Goal: Information Seeking & Learning: Understand process/instructions

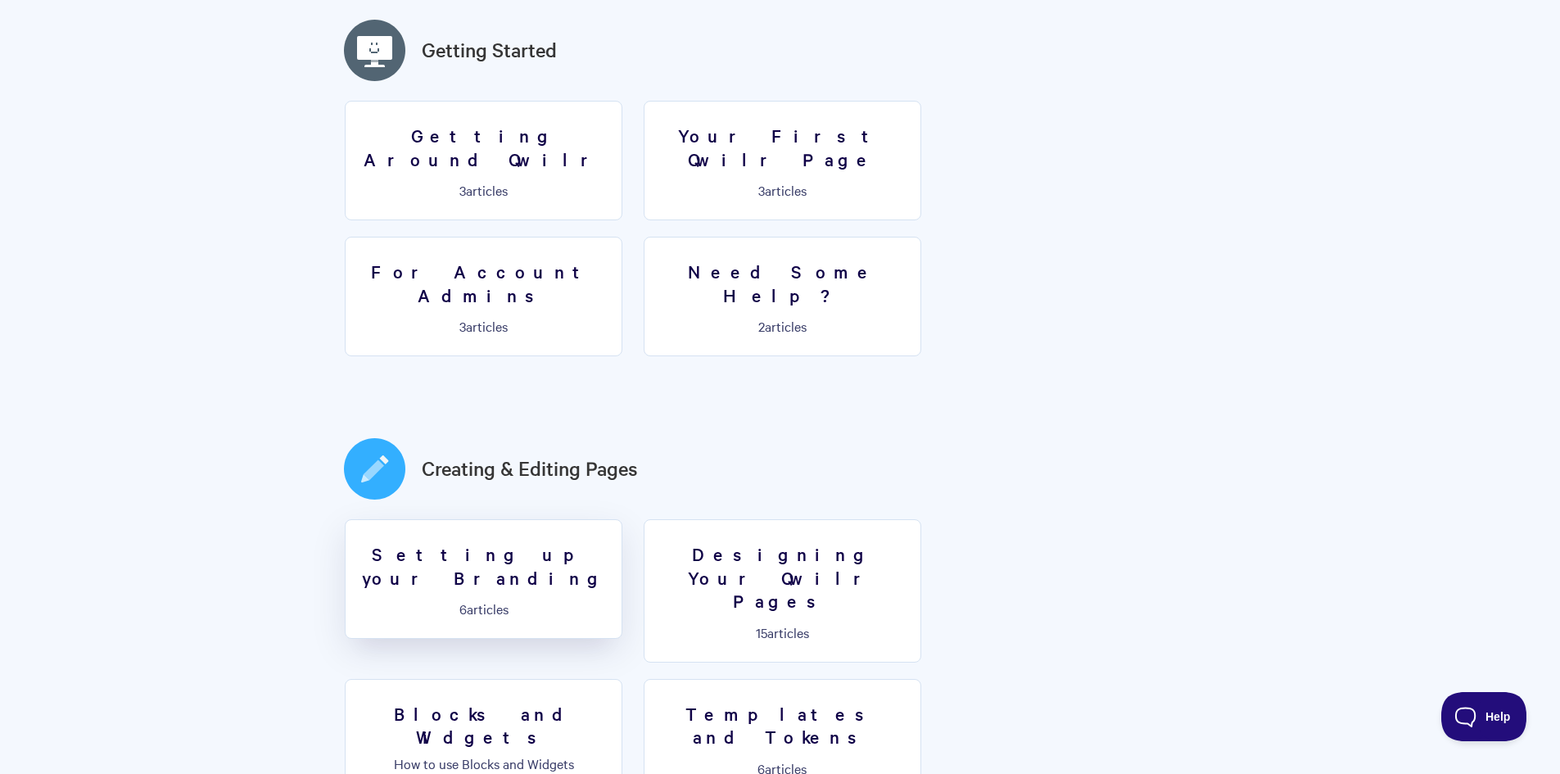
scroll to position [491, 0]
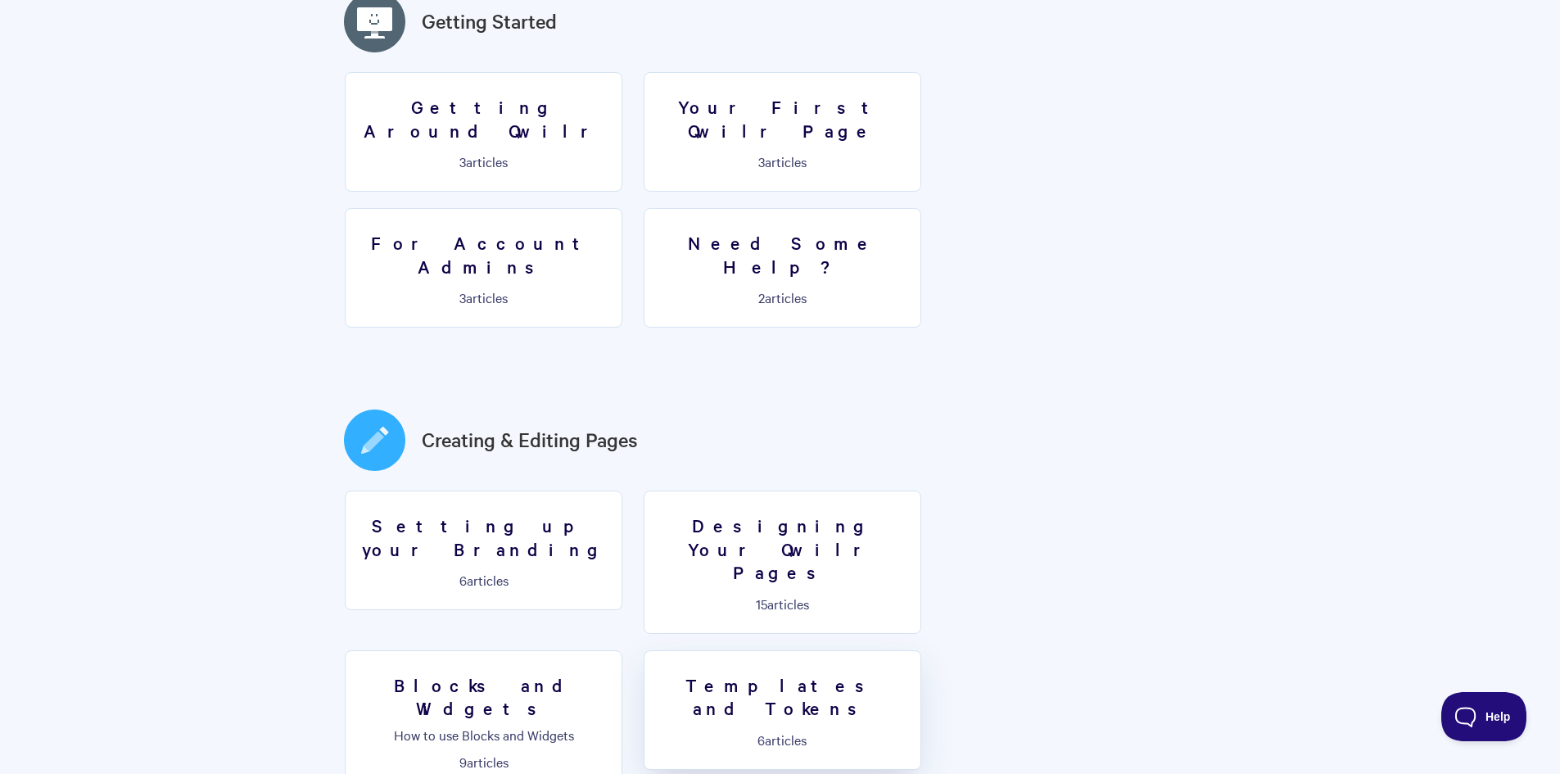
click at [654, 673] on h3 "Templates and Tokens" at bounding box center [782, 696] width 256 height 47
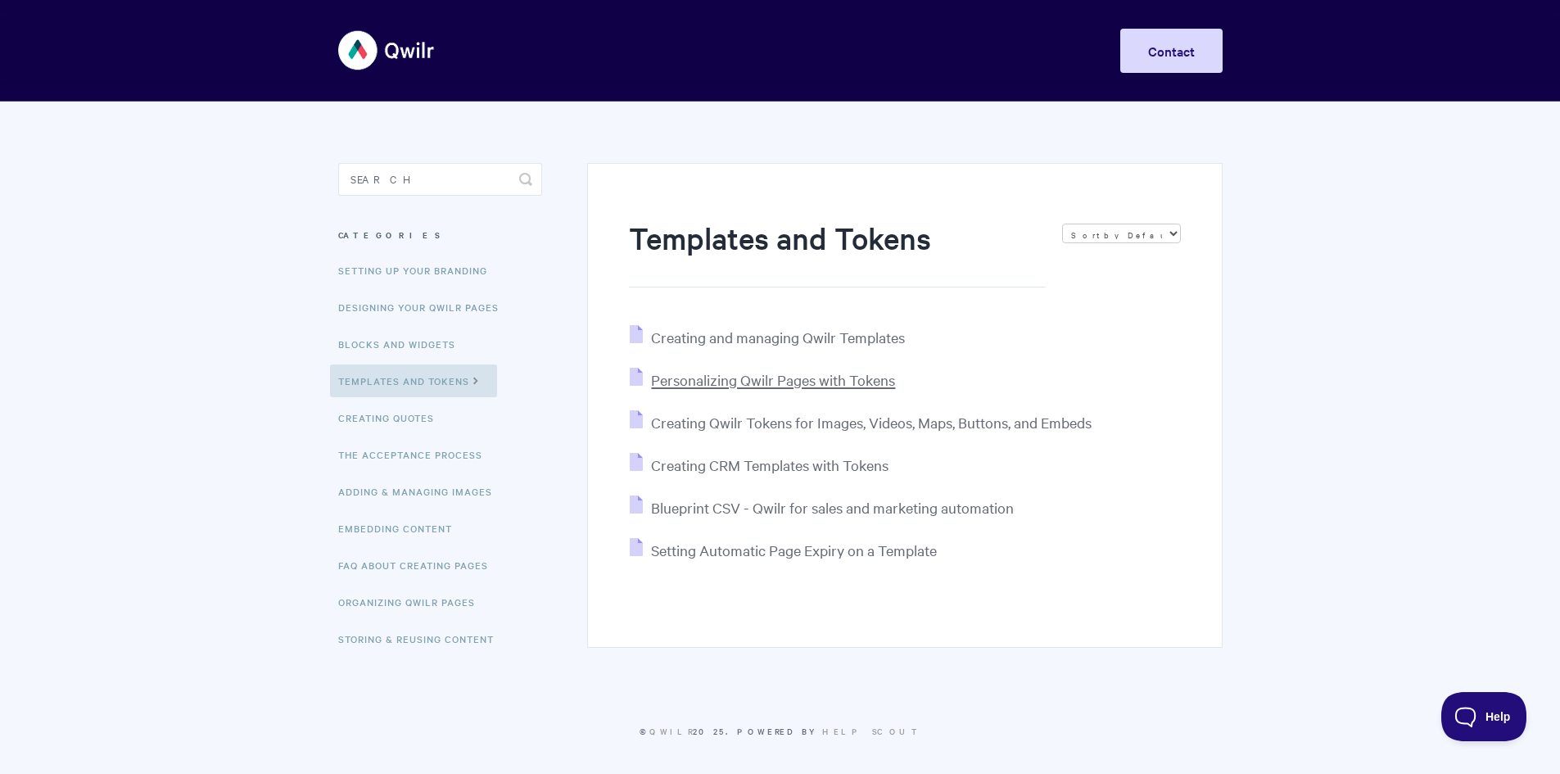
click at [807, 379] on span "Personalizing Qwilr Pages with Tokens" at bounding box center [773, 379] width 244 height 19
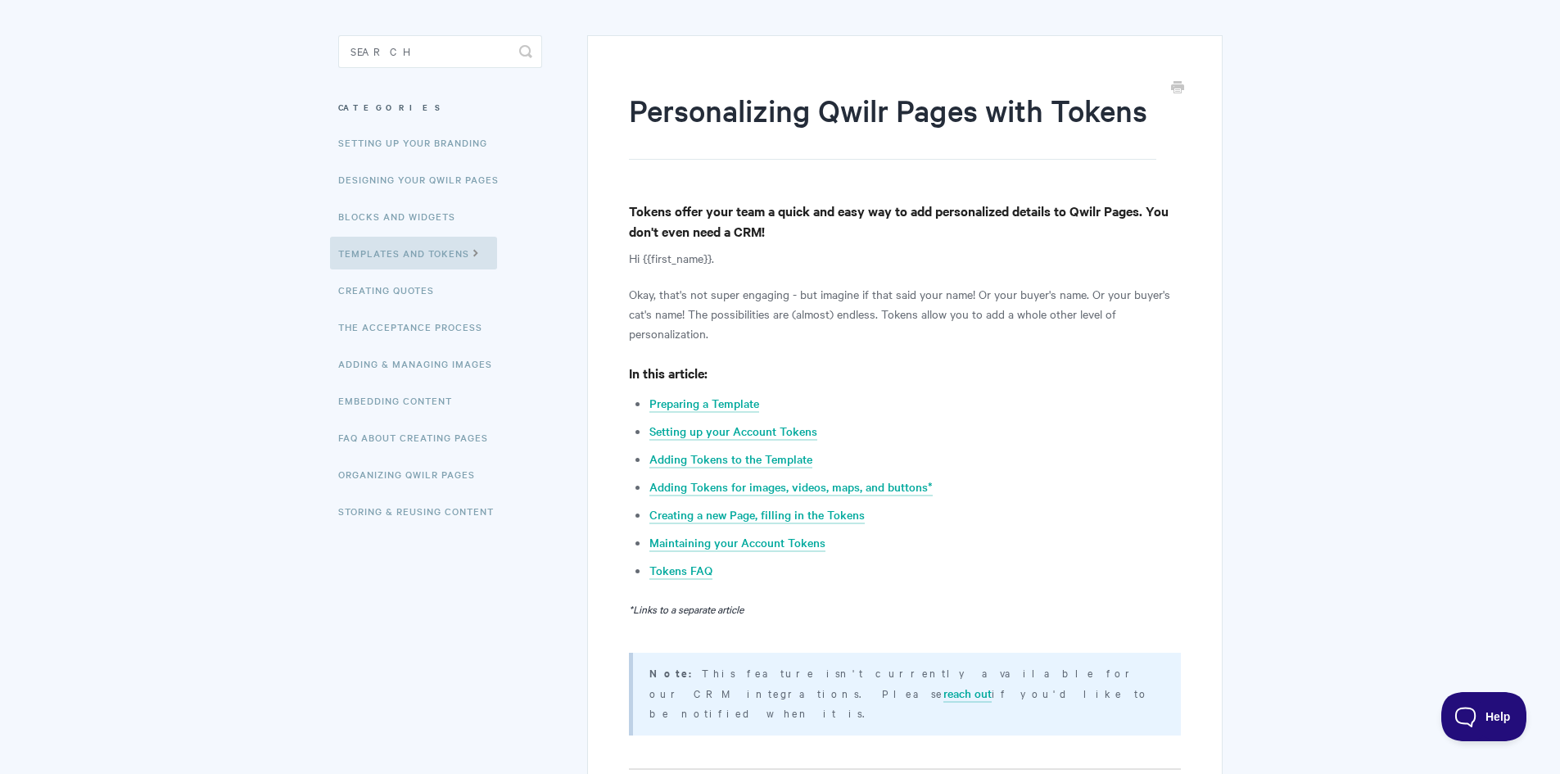
scroll to position [164, 0]
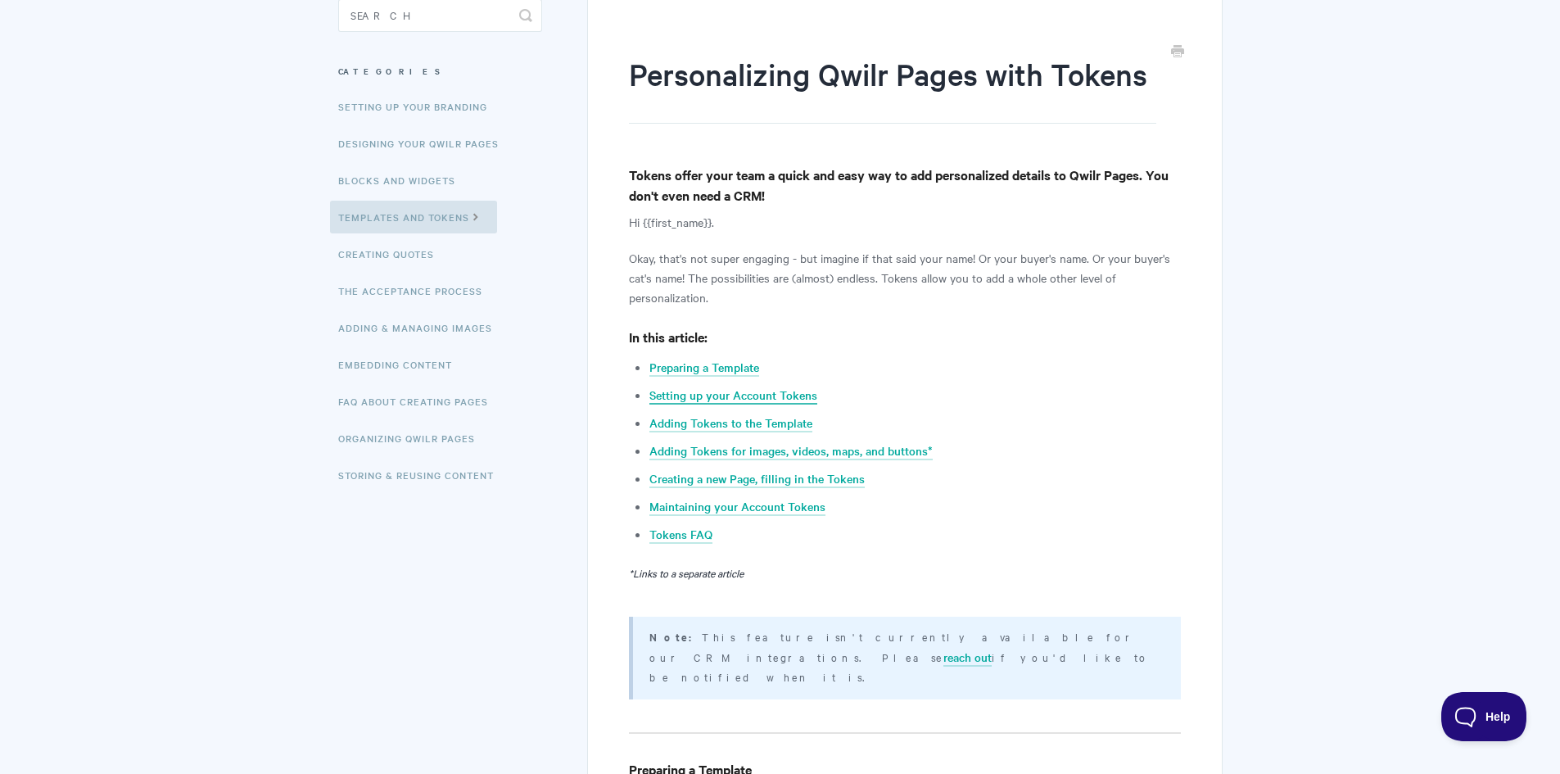
click at [687, 396] on link "Setting up your Account Tokens" at bounding box center [733, 396] width 168 height 18
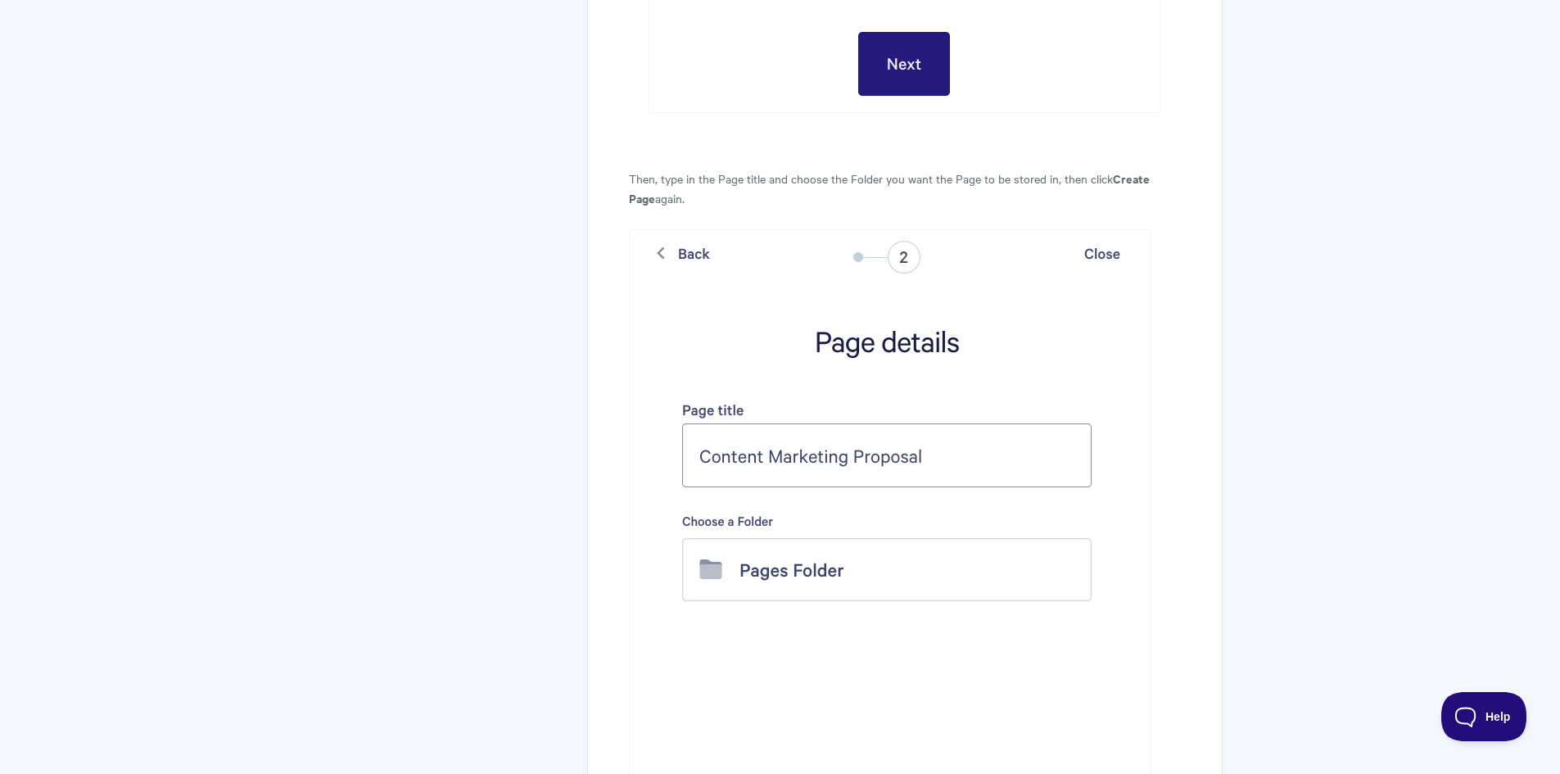
scroll to position [6263, 0]
